Goal: Task Accomplishment & Management: Manage account settings

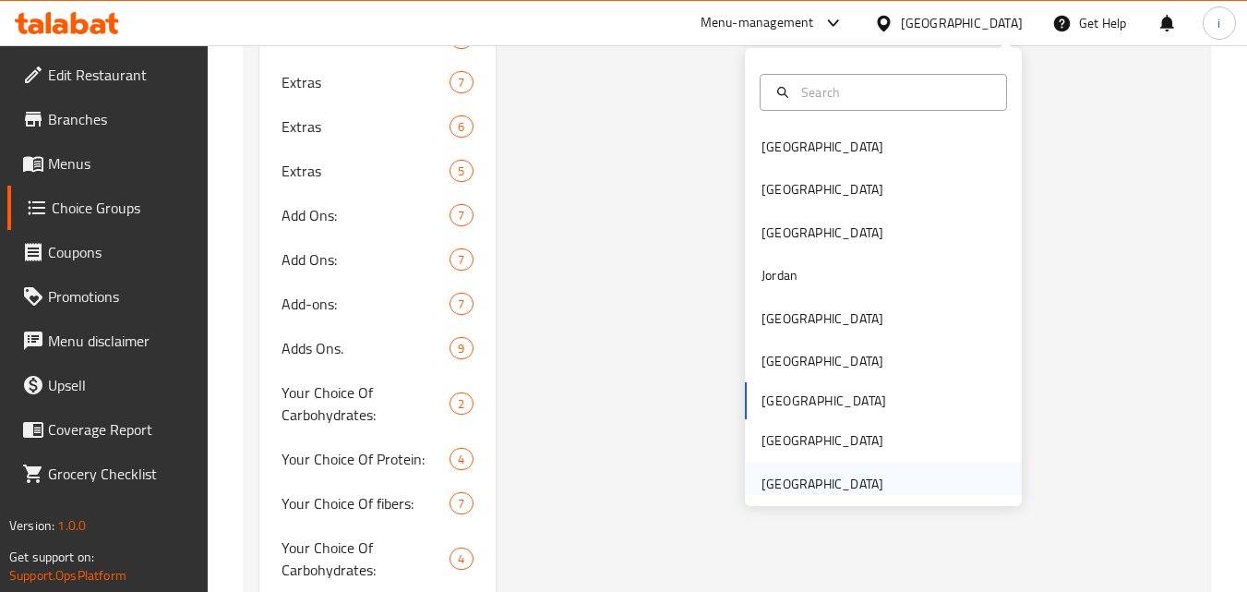
click at [853, 484] on div "[GEOGRAPHIC_DATA]" at bounding box center [822, 483] width 122 height 20
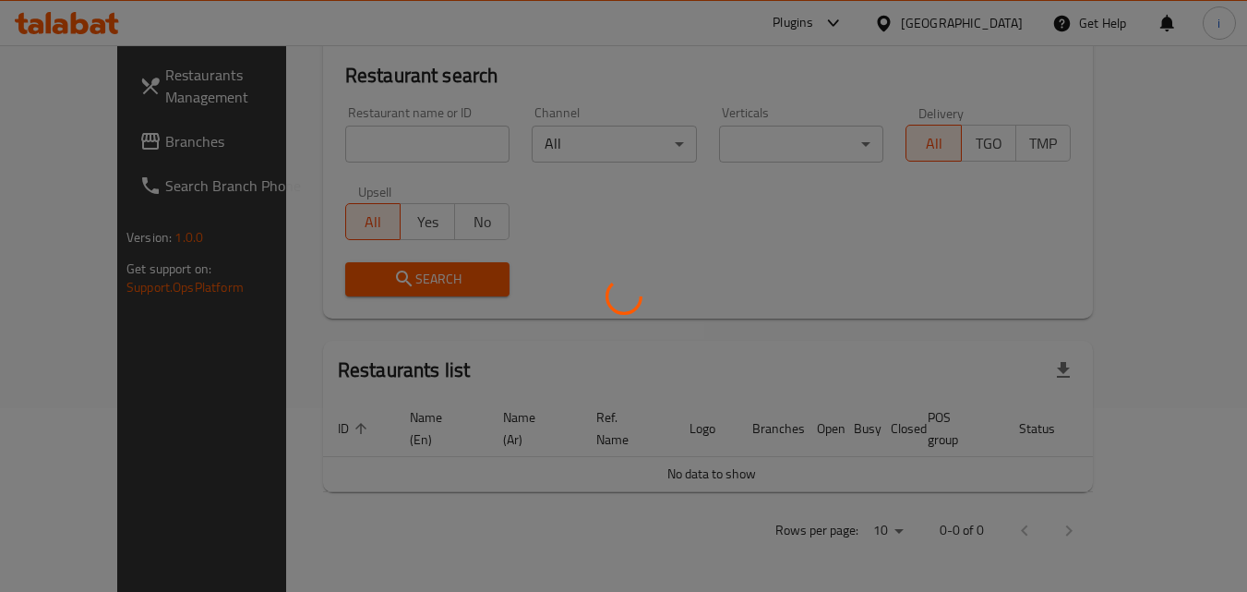
scroll to position [162, 0]
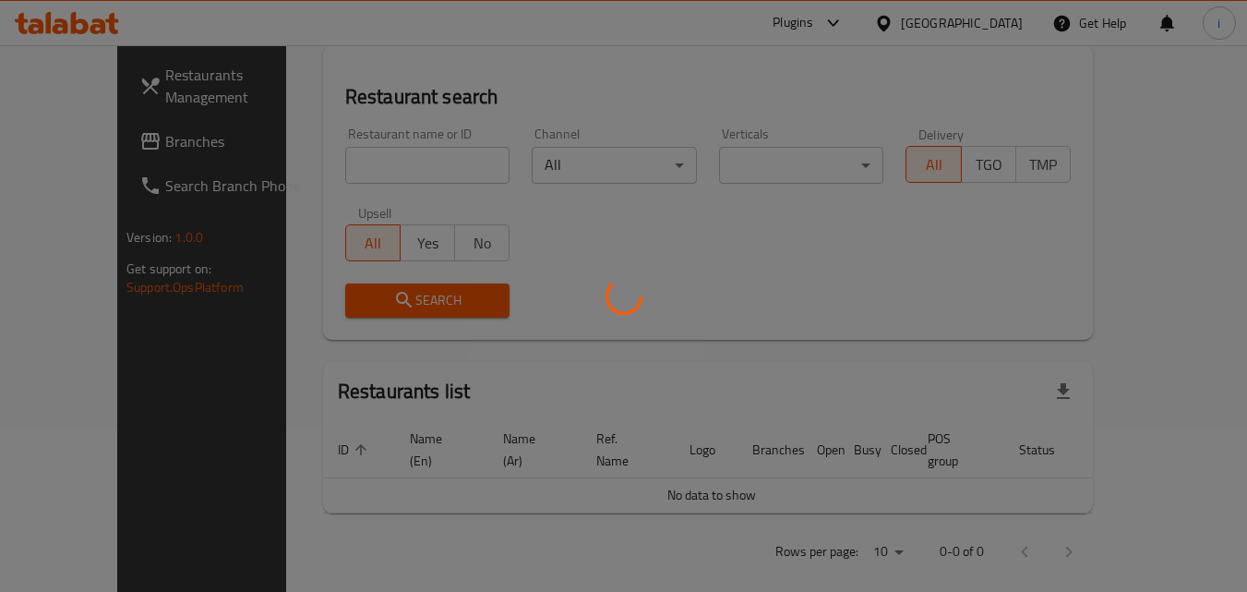
click at [111, 149] on div at bounding box center [623, 296] width 1247 height 592
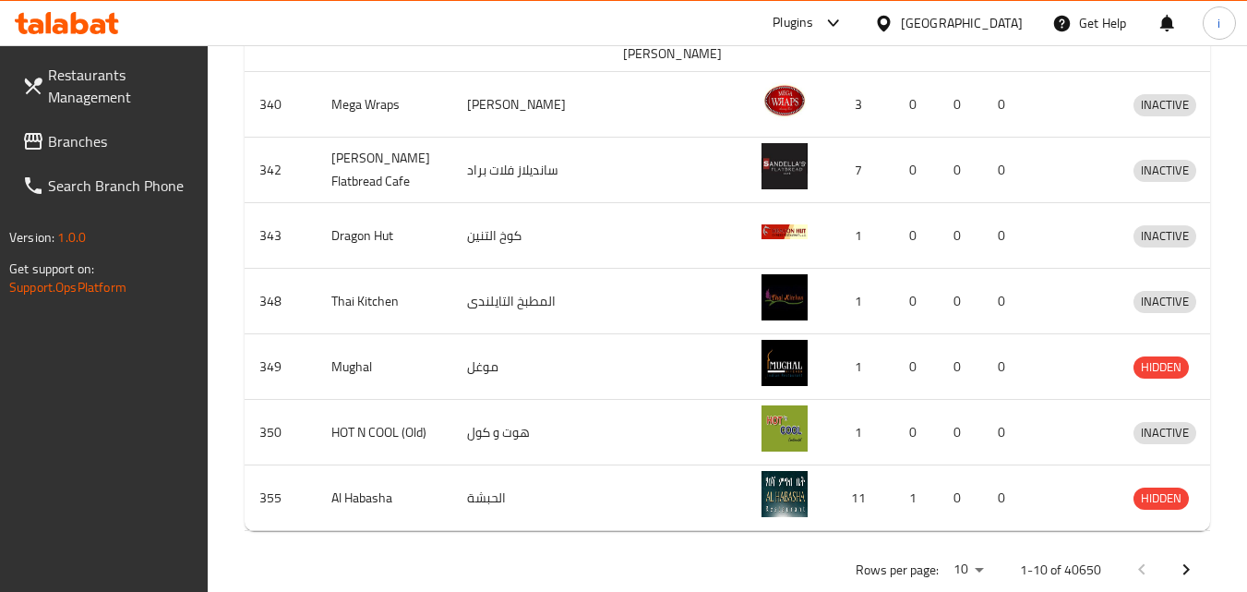
click at [111, 149] on span "Branches" at bounding box center [121, 141] width 146 height 22
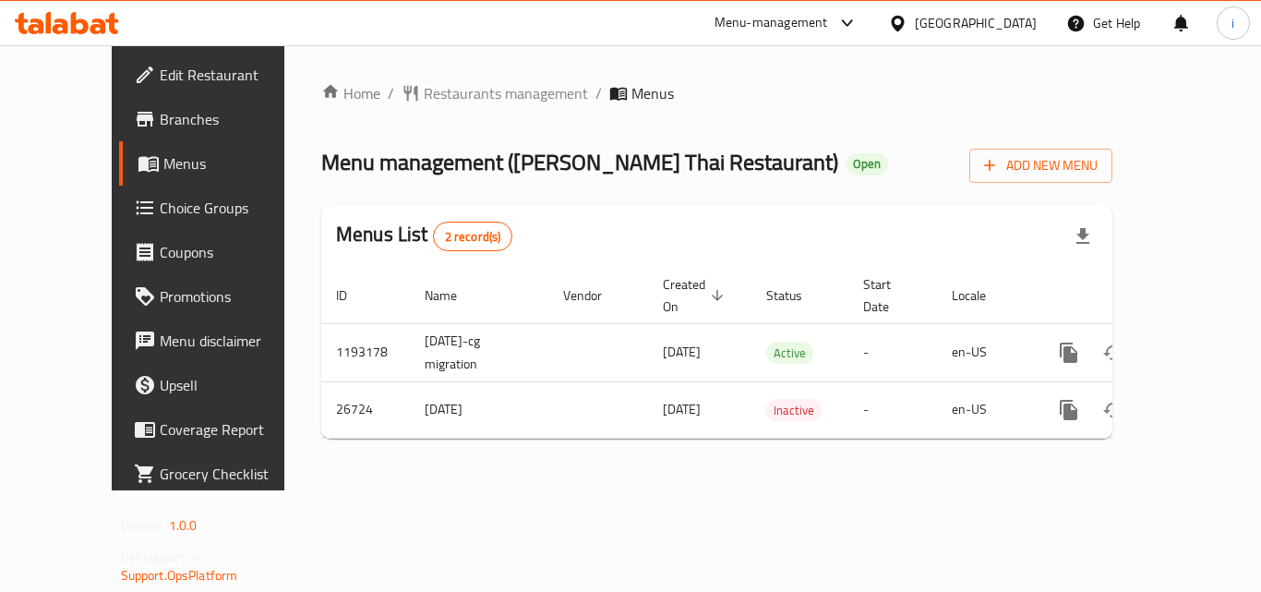
click at [160, 217] on span "Choice Groups" at bounding box center [234, 208] width 148 height 22
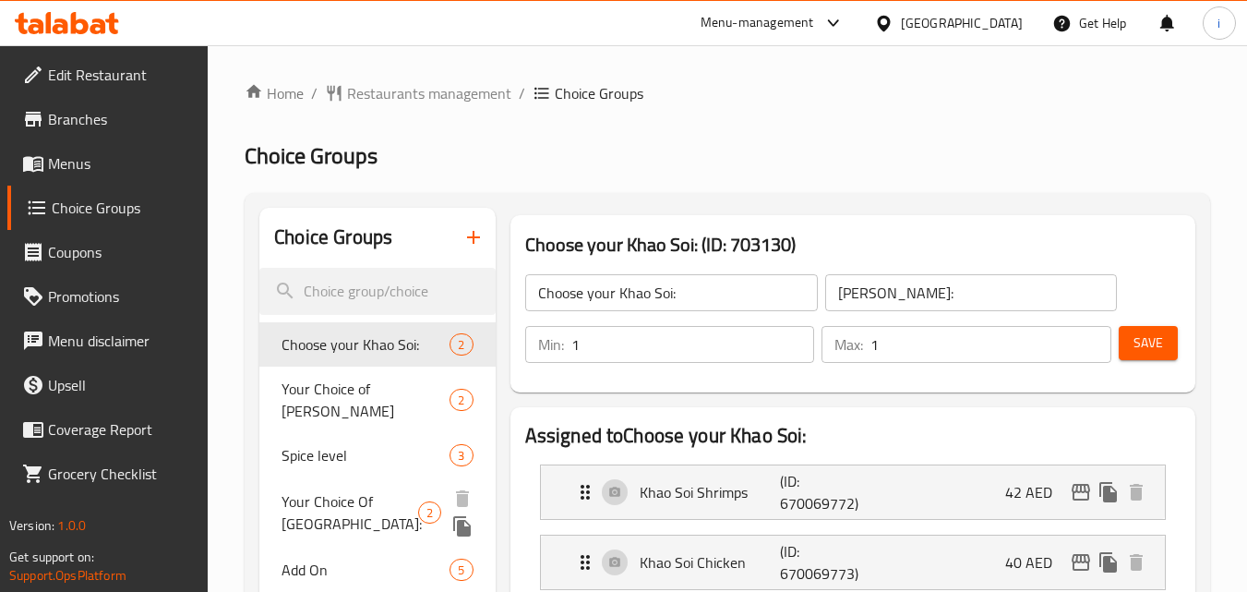
scroll to position [185, 0]
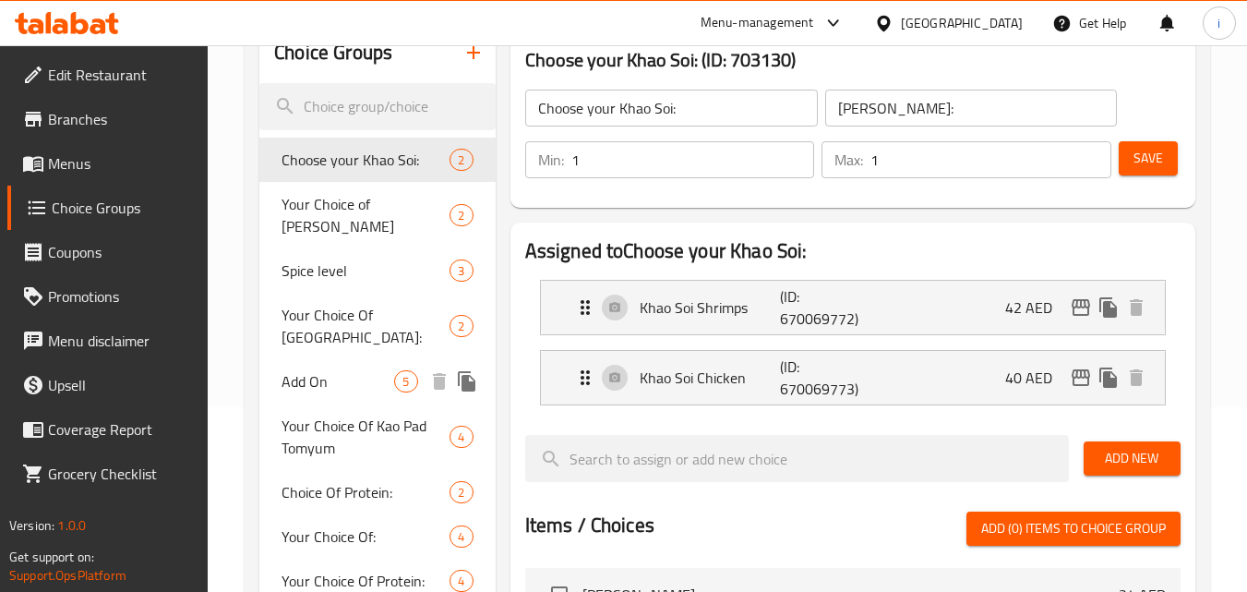
click at [340, 370] on span "Add On" at bounding box center [337, 381] width 113 height 22
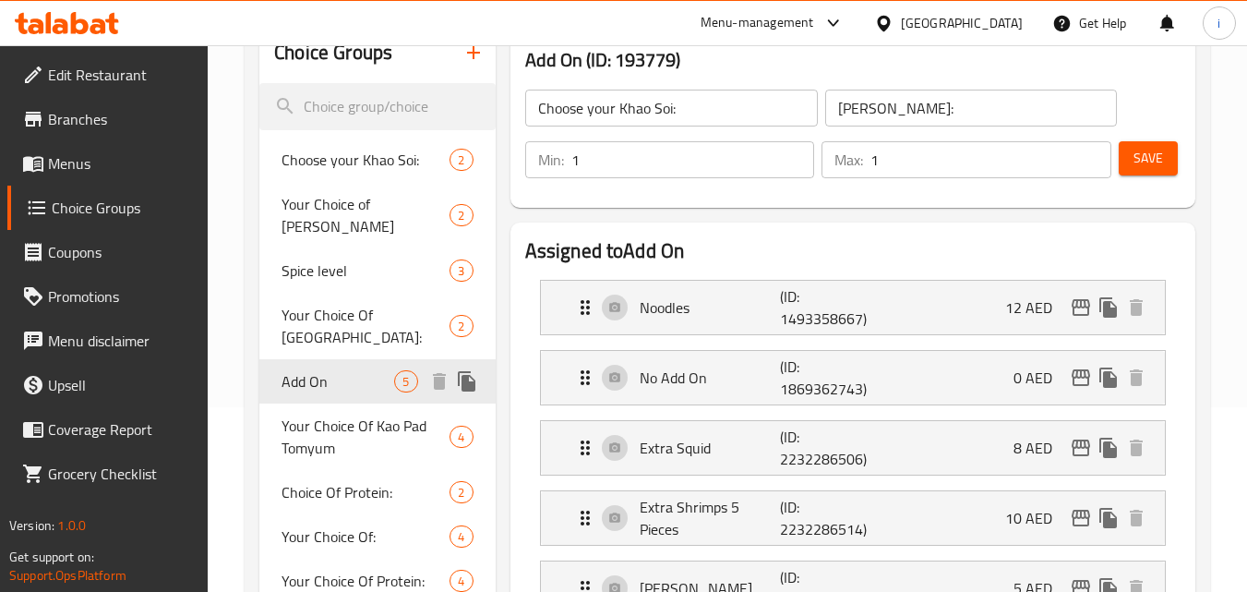
type input "Add On"
type input "الإضافات"
type input "4"
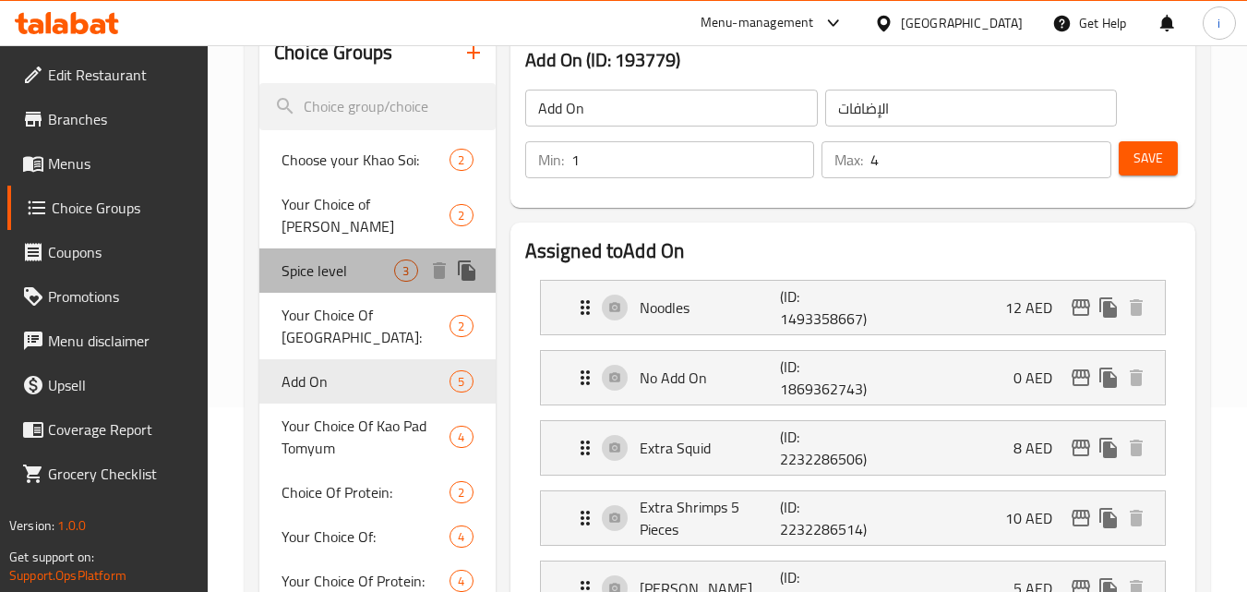
click at [341, 259] on span "Spice level" at bounding box center [337, 270] width 113 height 22
type input "Spice level"
type input "مستوى التوابل"
type input "1"
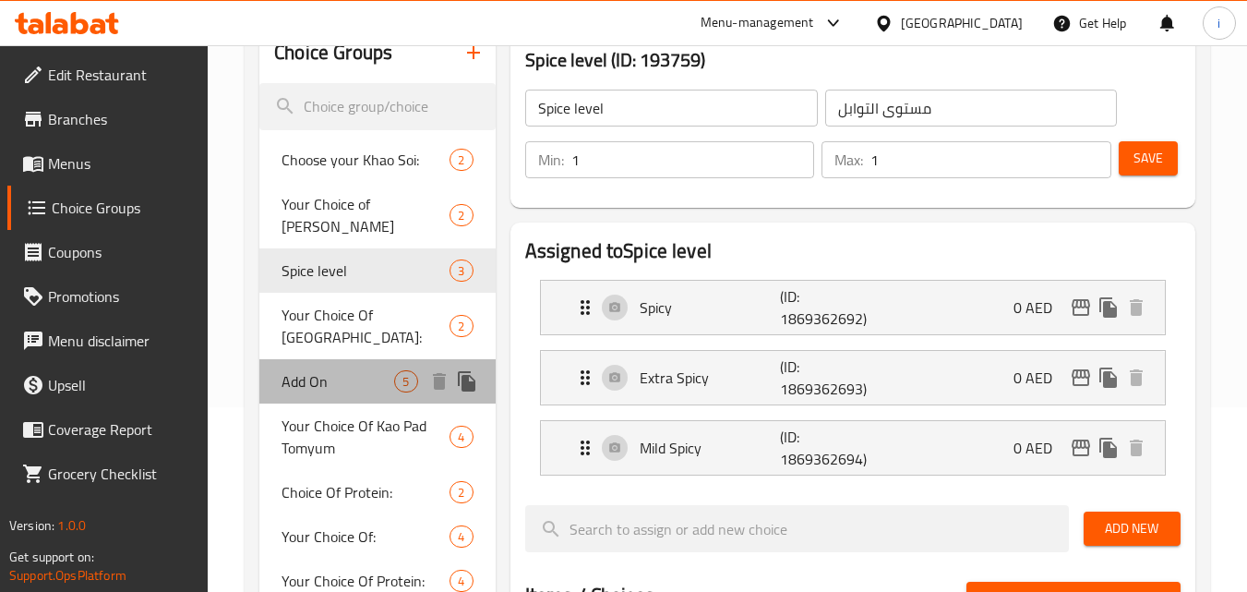
click at [321, 370] on span "Add On" at bounding box center [337, 381] width 113 height 22
type input "Add On"
type input "الإضافات"
type input "4"
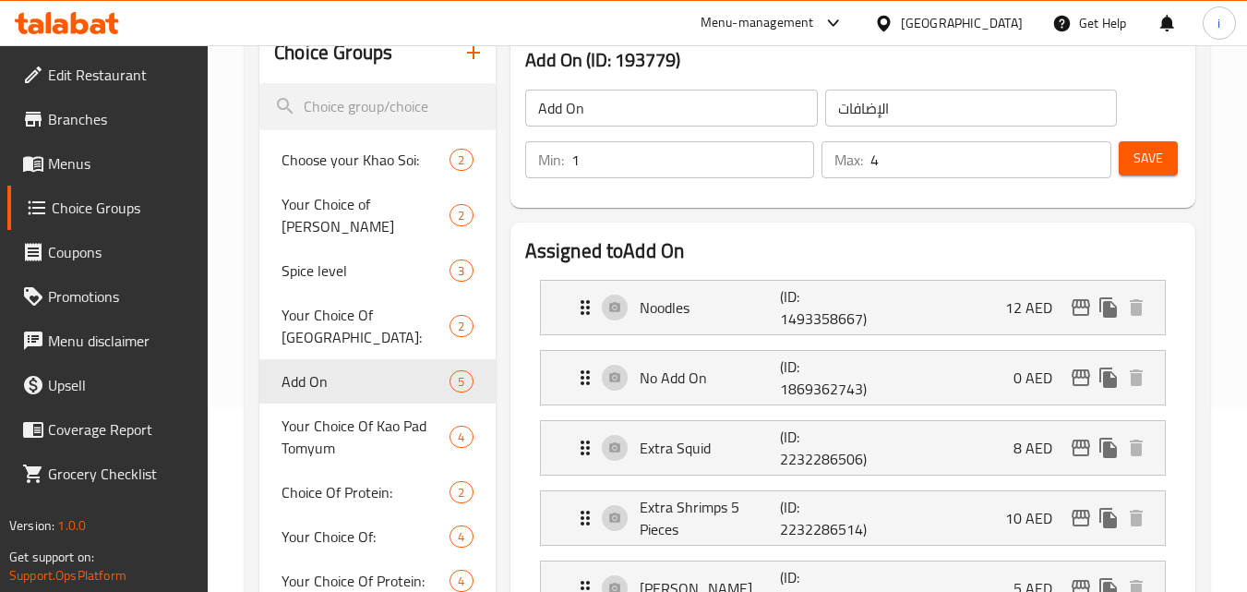
scroll to position [0, 0]
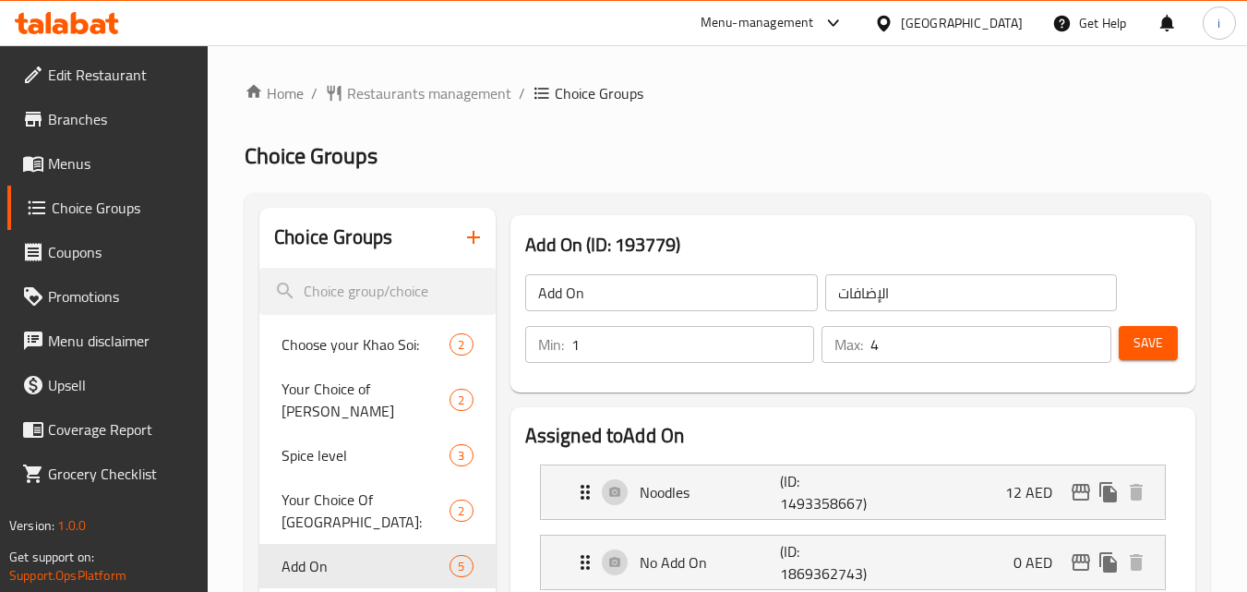
click at [955, 20] on div "[GEOGRAPHIC_DATA]" at bounding box center [962, 23] width 122 height 20
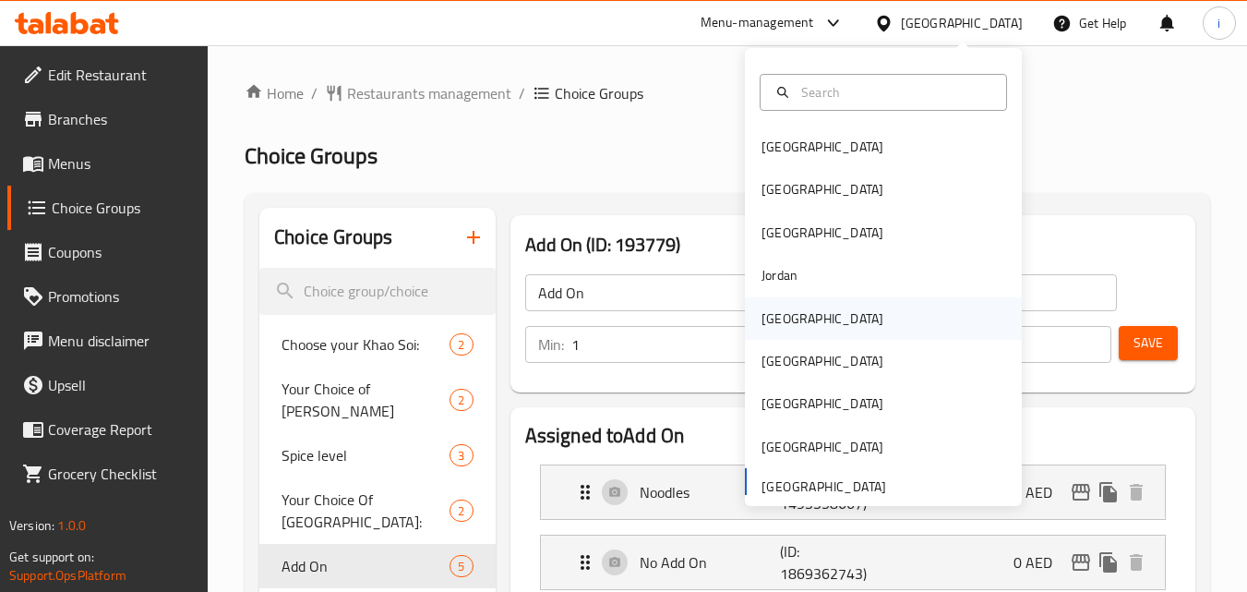
click at [785, 312] on div "[GEOGRAPHIC_DATA]" at bounding box center [822, 318] width 122 height 20
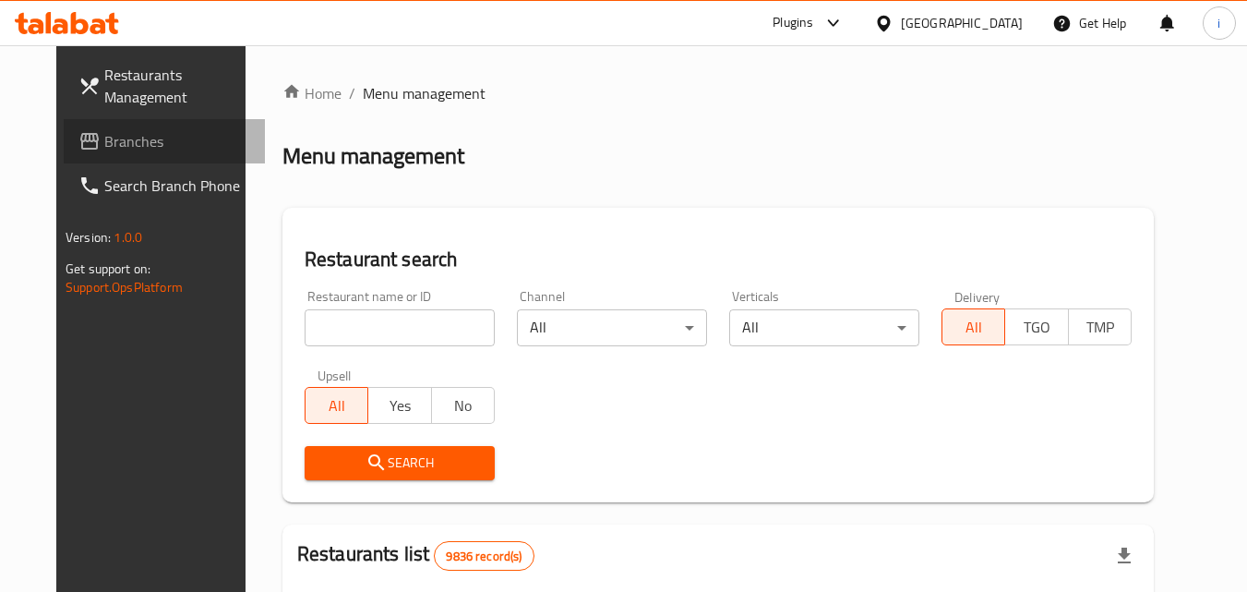
click at [104, 144] on span "Branches" at bounding box center [177, 141] width 146 height 22
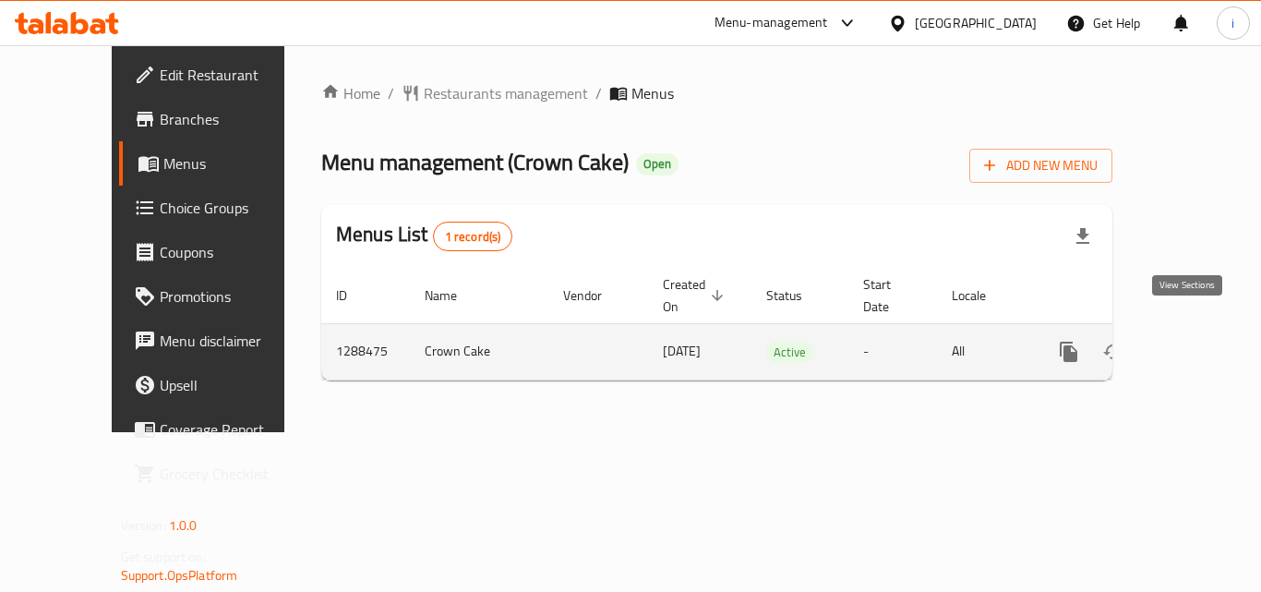
click at [1193, 343] on icon "enhanced table" at bounding box center [1201, 351] width 17 height 17
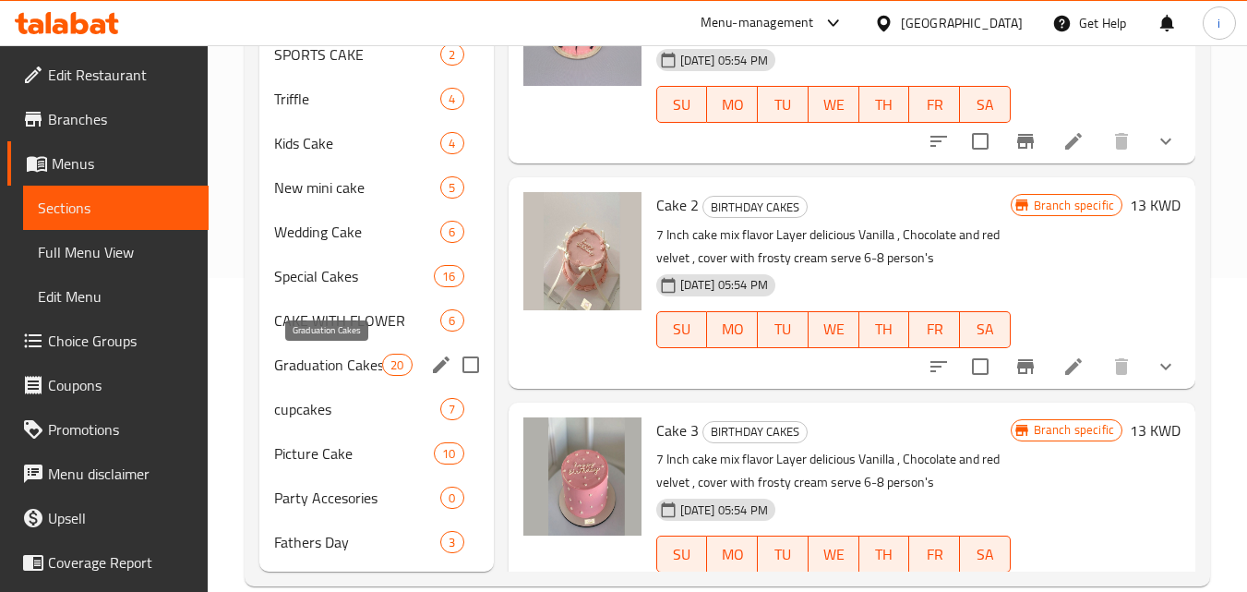
scroll to position [345, 0]
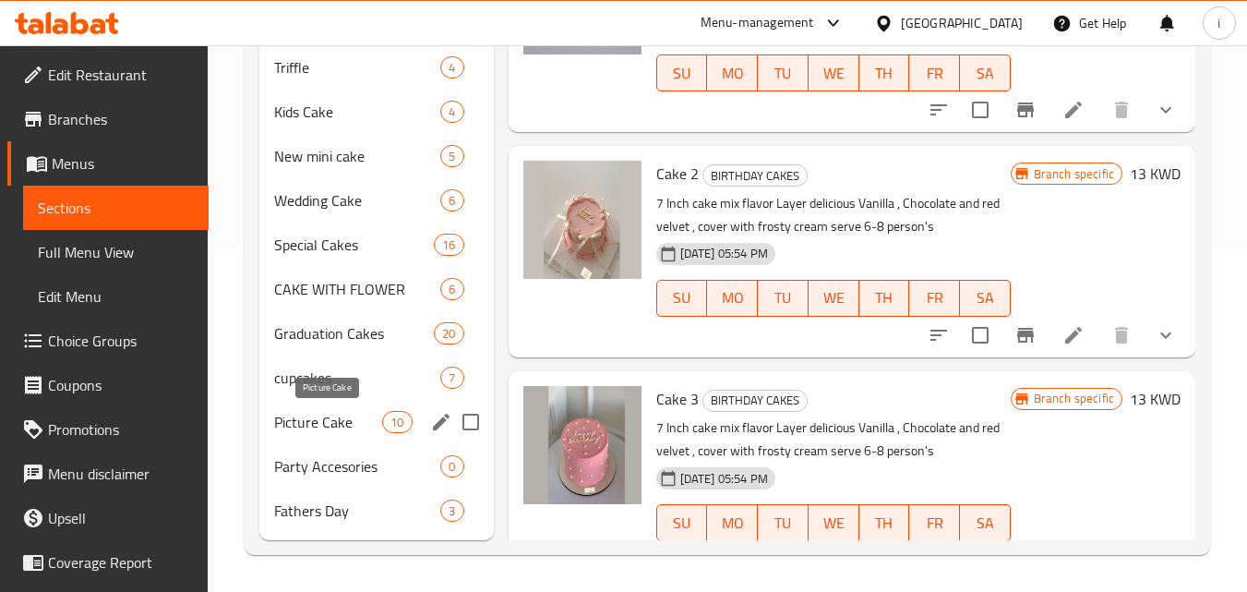
click at [319, 414] on span "Picture Cake" at bounding box center [328, 422] width 108 height 22
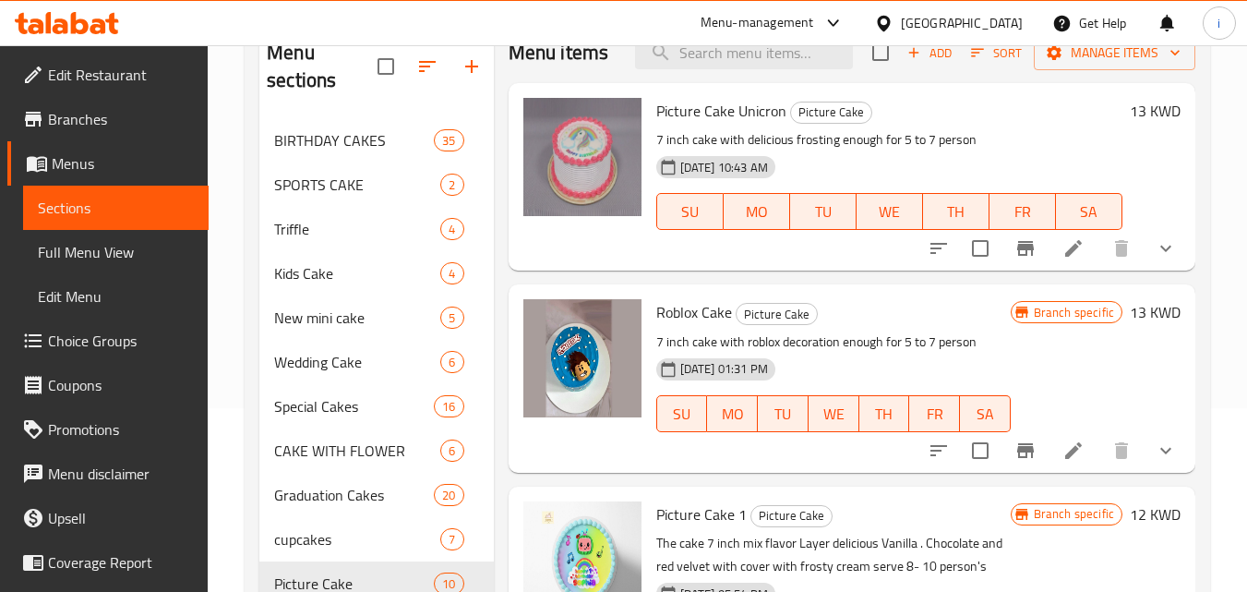
scroll to position [185, 0]
click at [92, 334] on span "Choice Groups" at bounding box center [121, 340] width 146 height 22
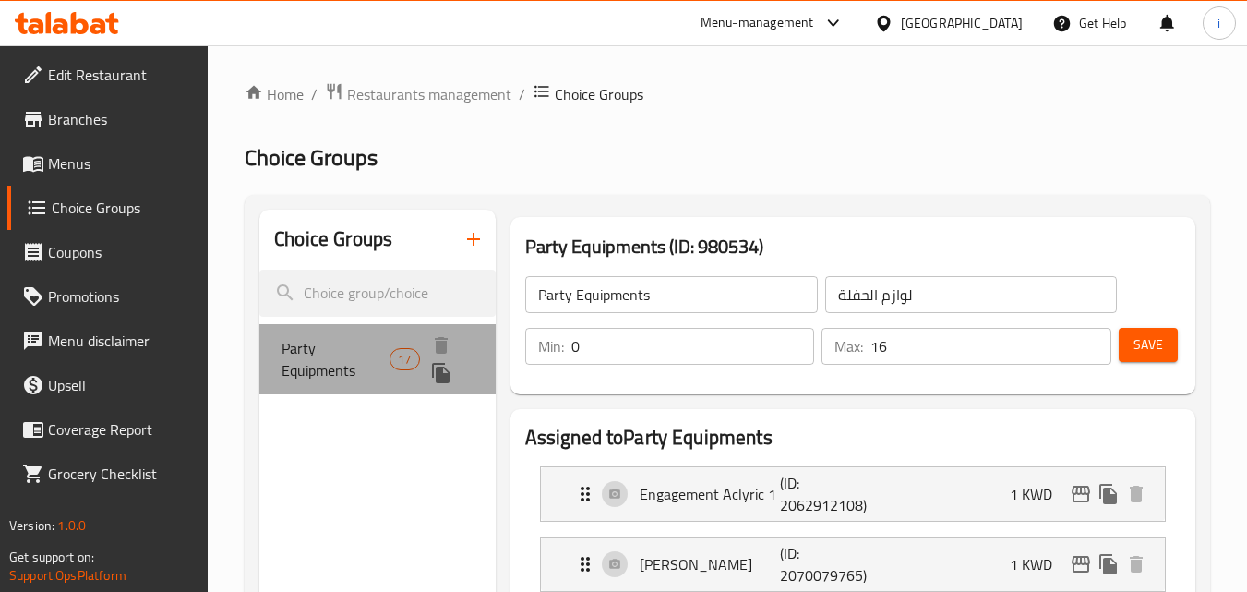
click at [340, 347] on span "Party Equipments" at bounding box center [335, 359] width 108 height 44
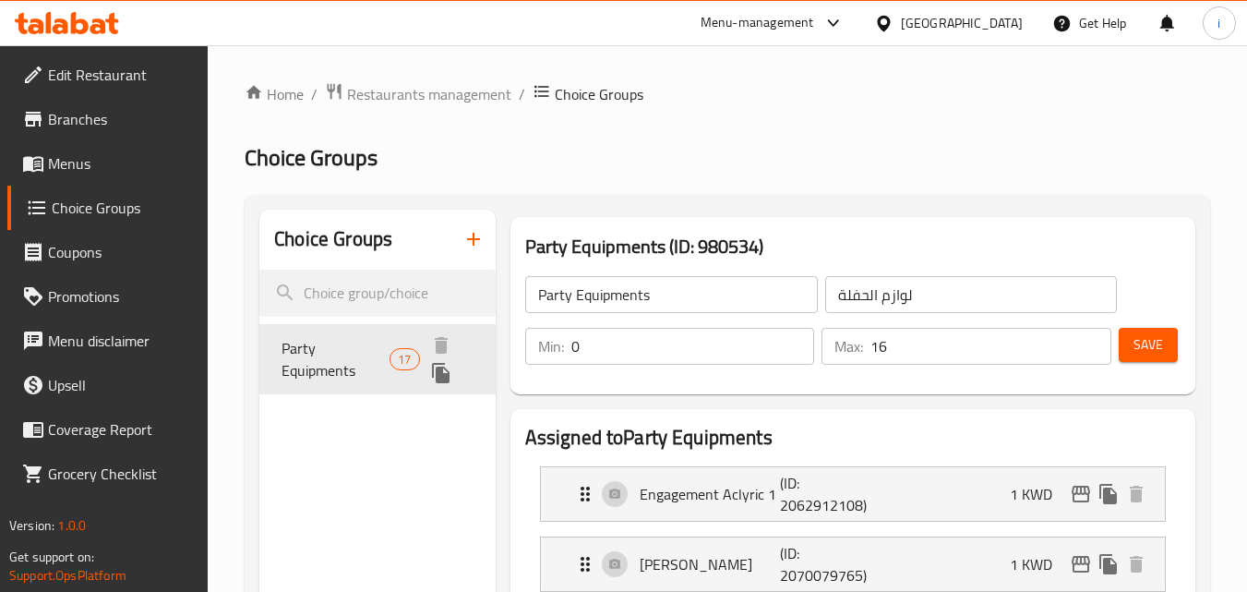
click at [326, 360] on span "Party Equipments" at bounding box center [335, 359] width 108 height 44
